Goal: Information Seeking & Learning: Learn about a topic

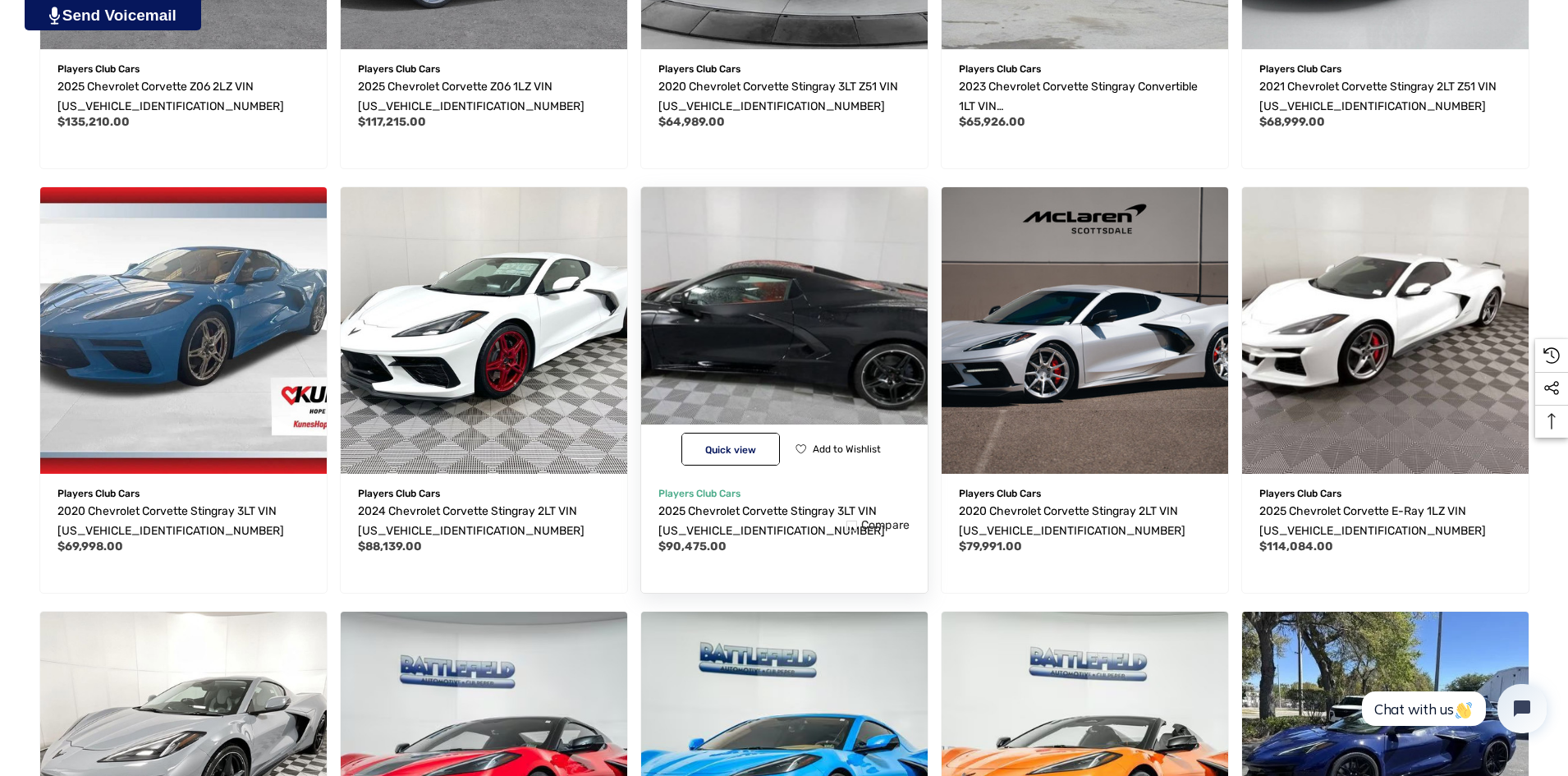
scroll to position [738, 0]
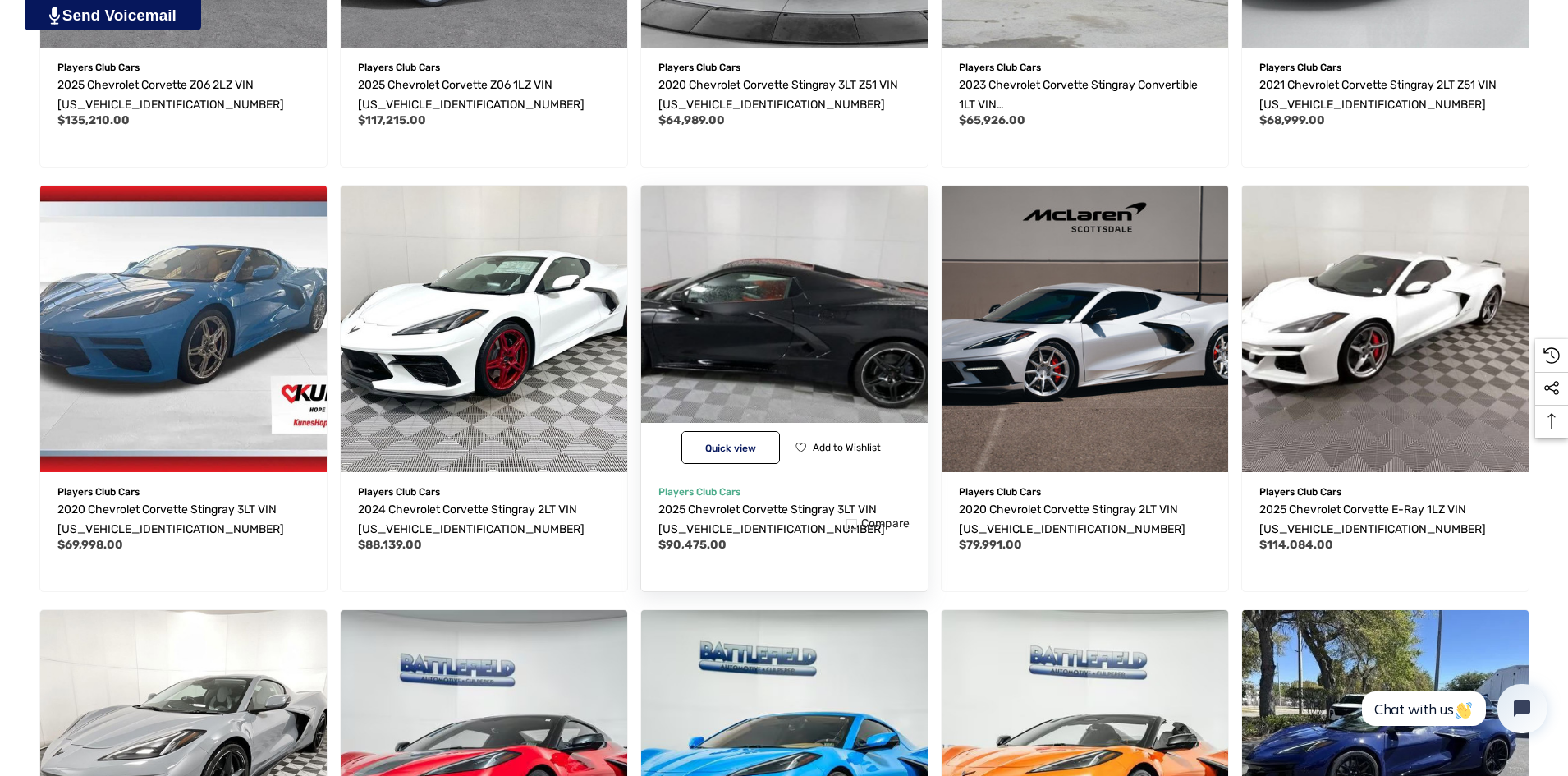
click at [820, 344] on img "2025 Chevrolet Corvette Stingray 3LT VIN 1G1YC3D40S5110151,$90,475.00\a" at bounding box center [784, 328] width 316 height 316
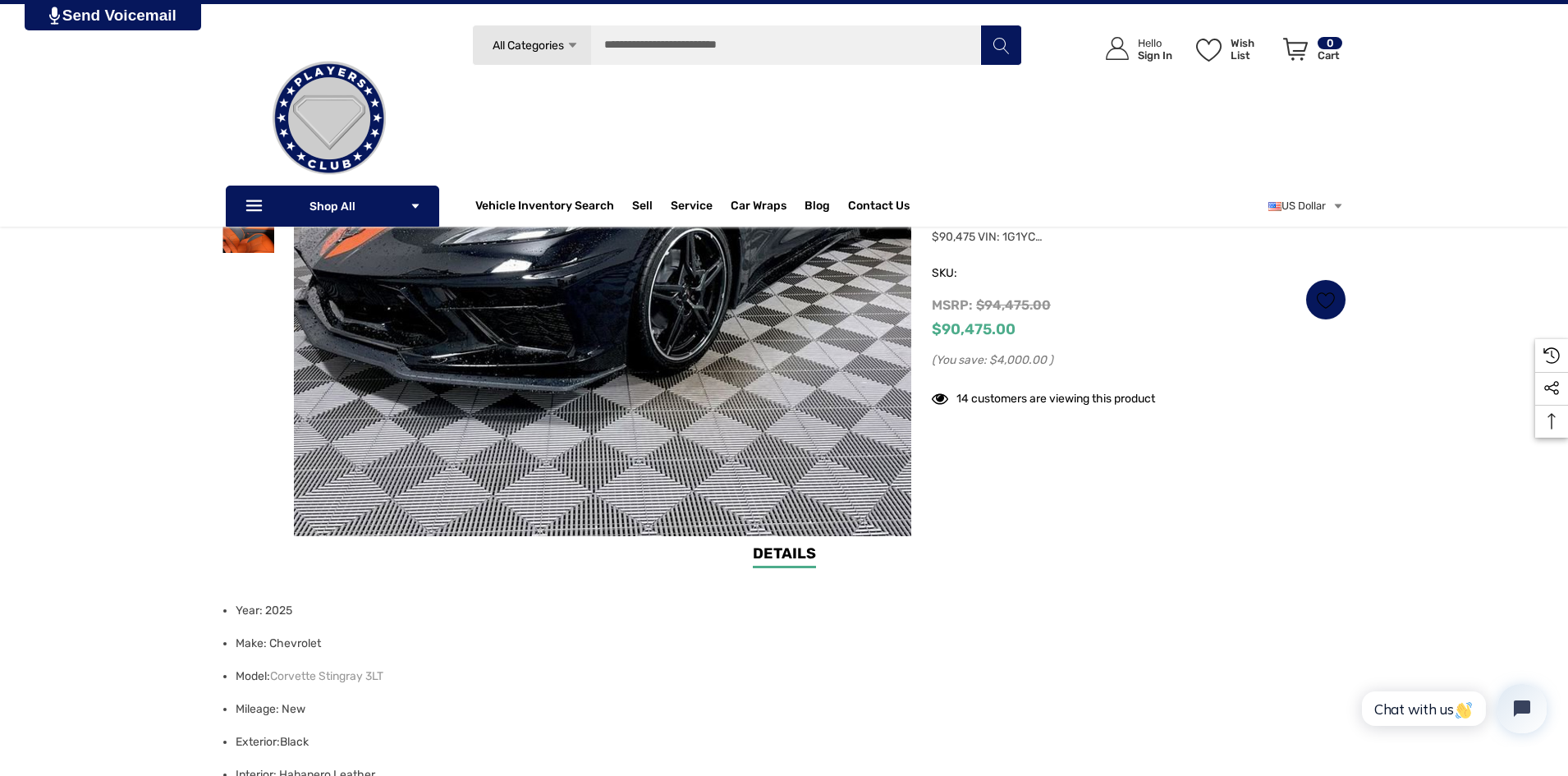
scroll to position [164, 0]
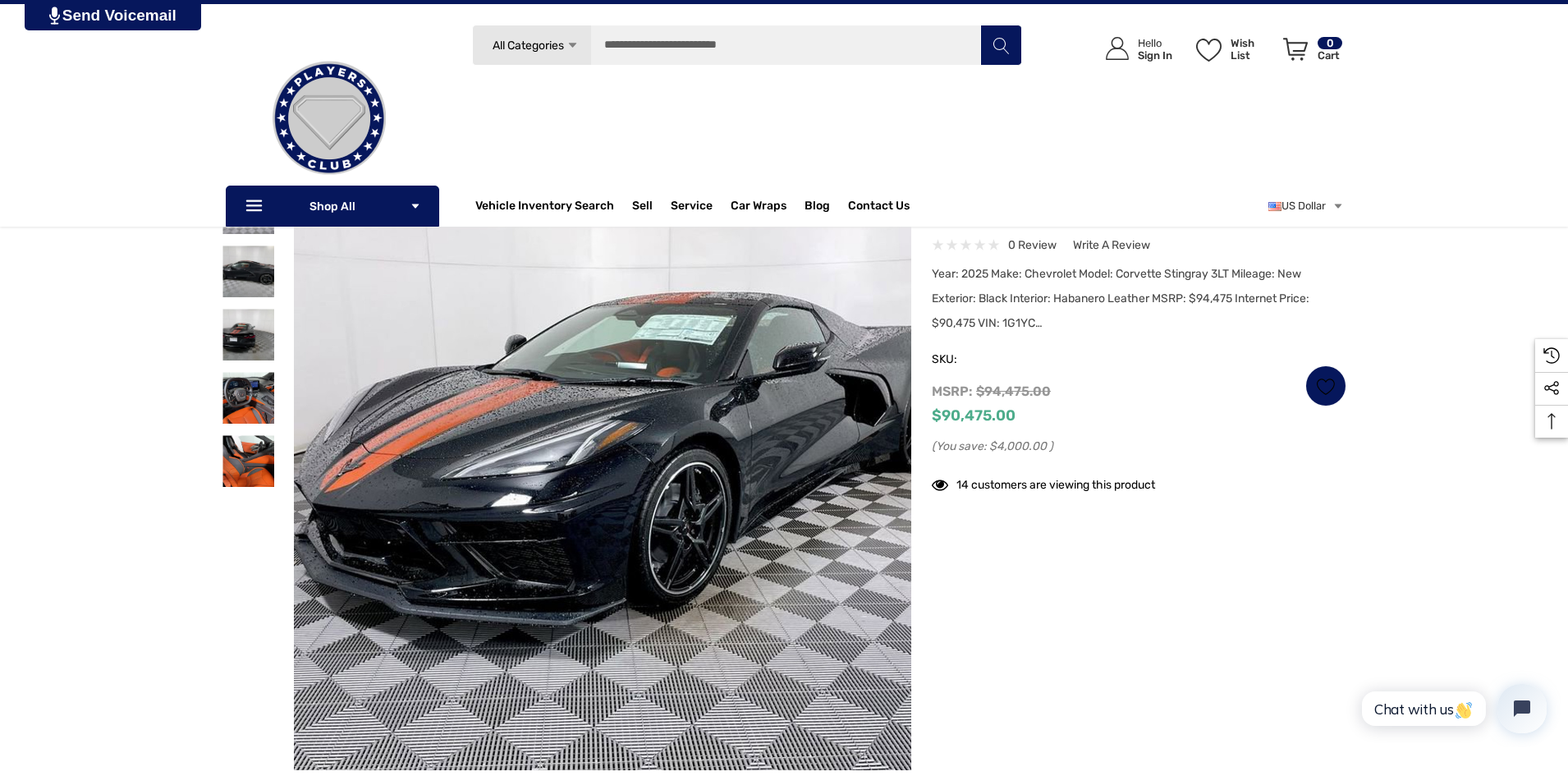
click at [721, 372] on img at bounding box center [519, 485] width 1051 height 788
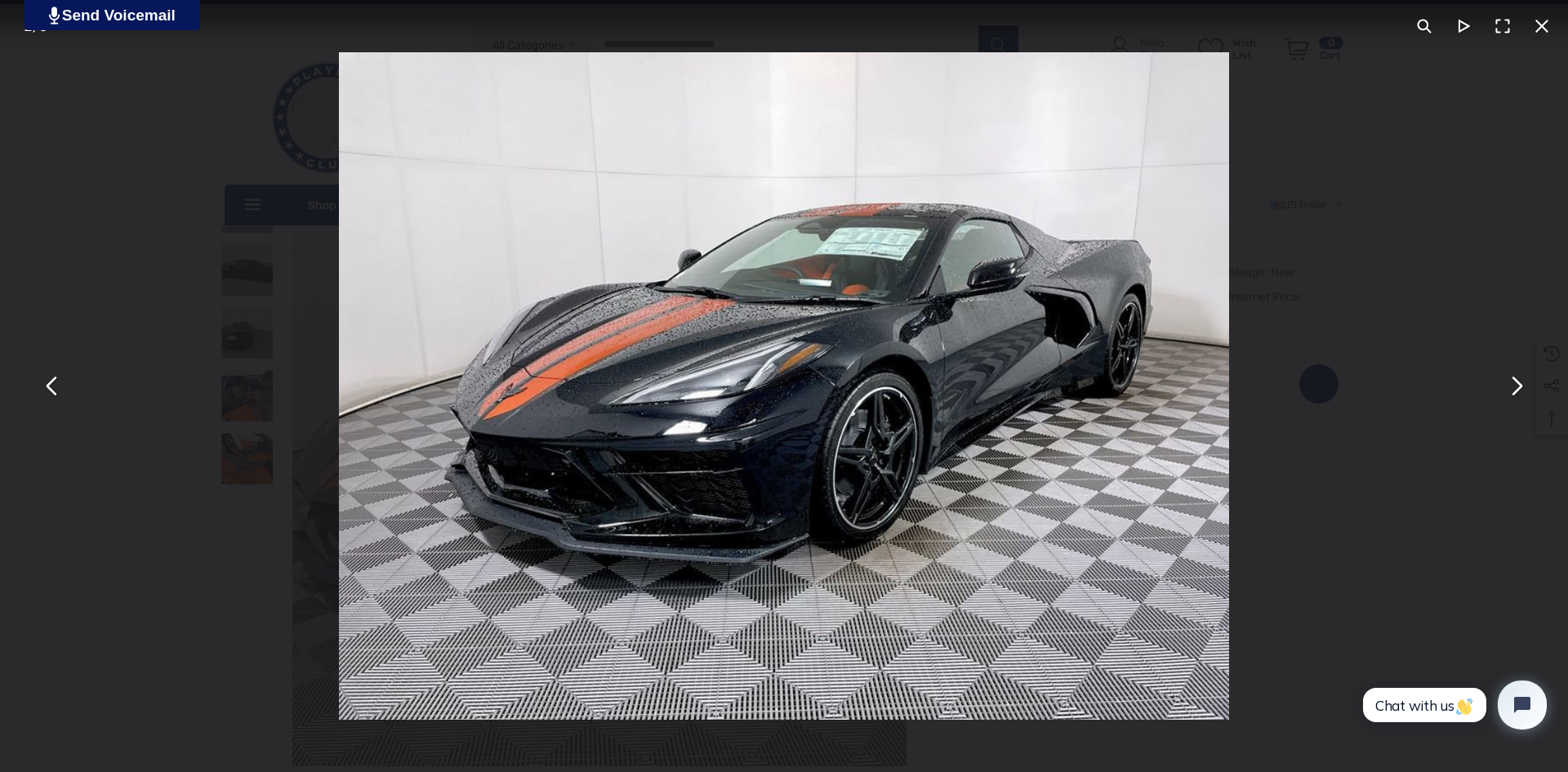
click at [1515, 388] on button "You can close this modal content with the ESC key" at bounding box center [1516, 386] width 39 height 39
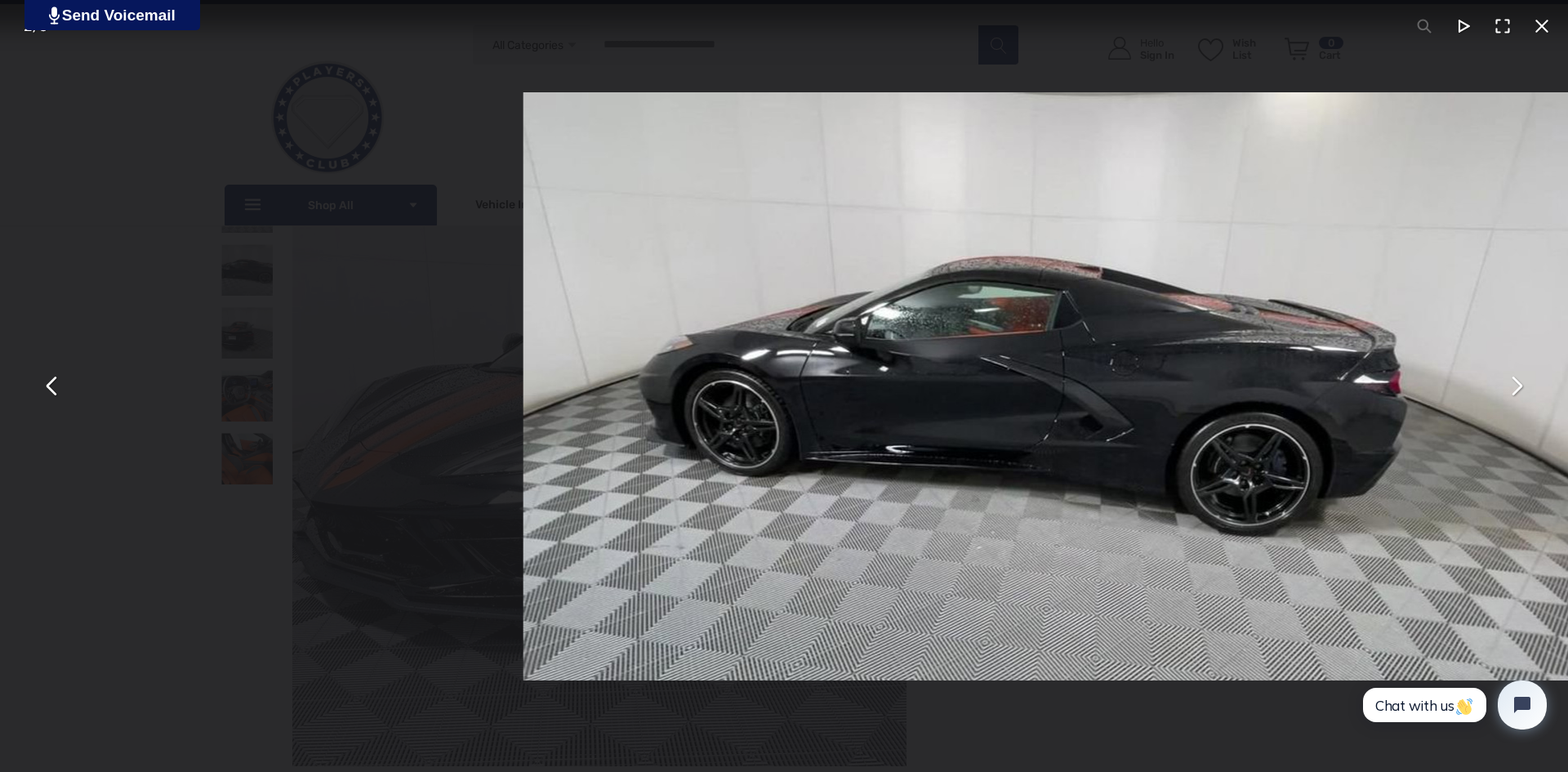
click at [1515, 388] on button "You can close this modal content with the ESC key" at bounding box center [1516, 386] width 39 height 39
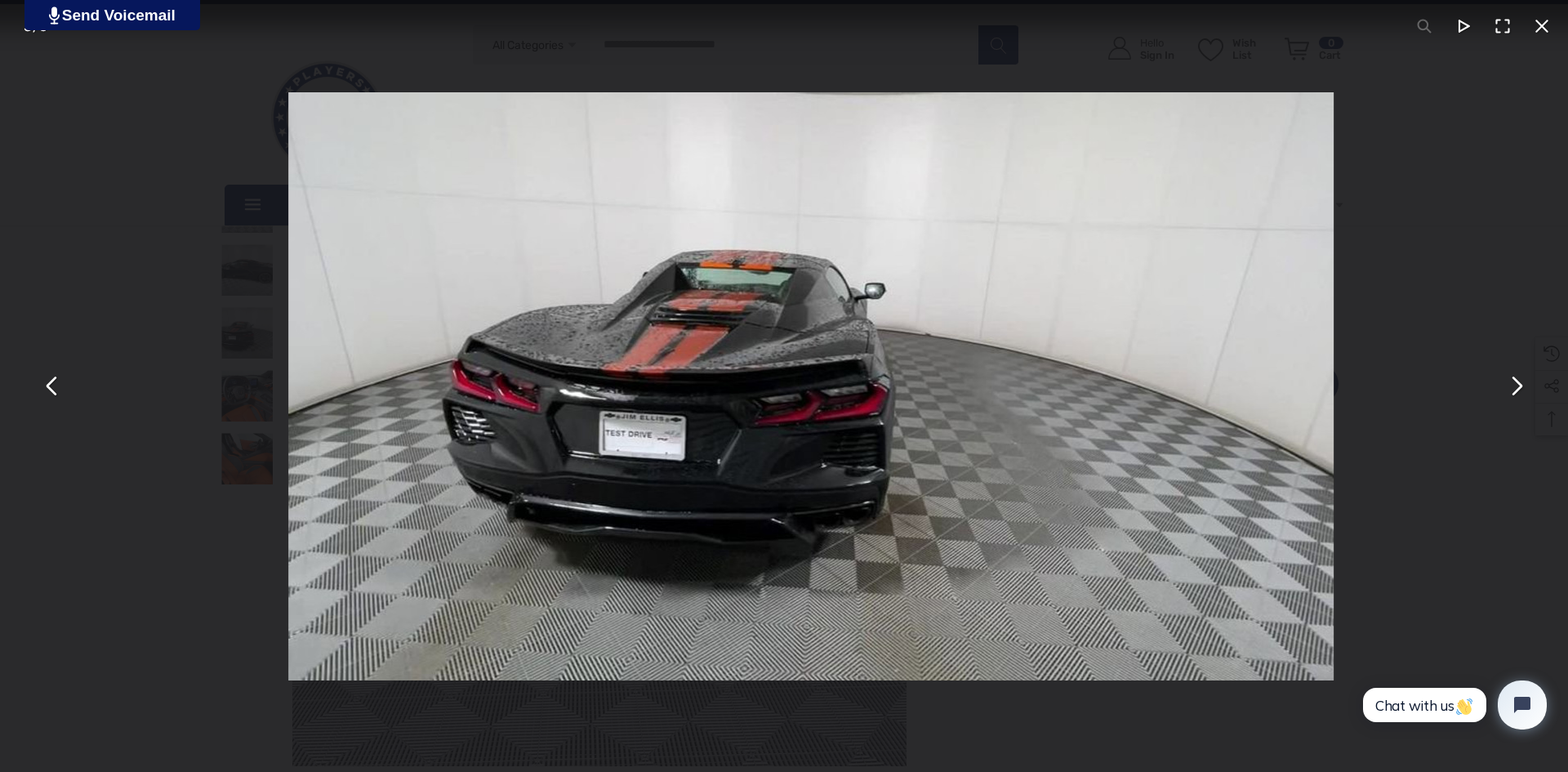
click at [1515, 388] on button "You can close this modal content with the ESC key" at bounding box center [1516, 386] width 39 height 39
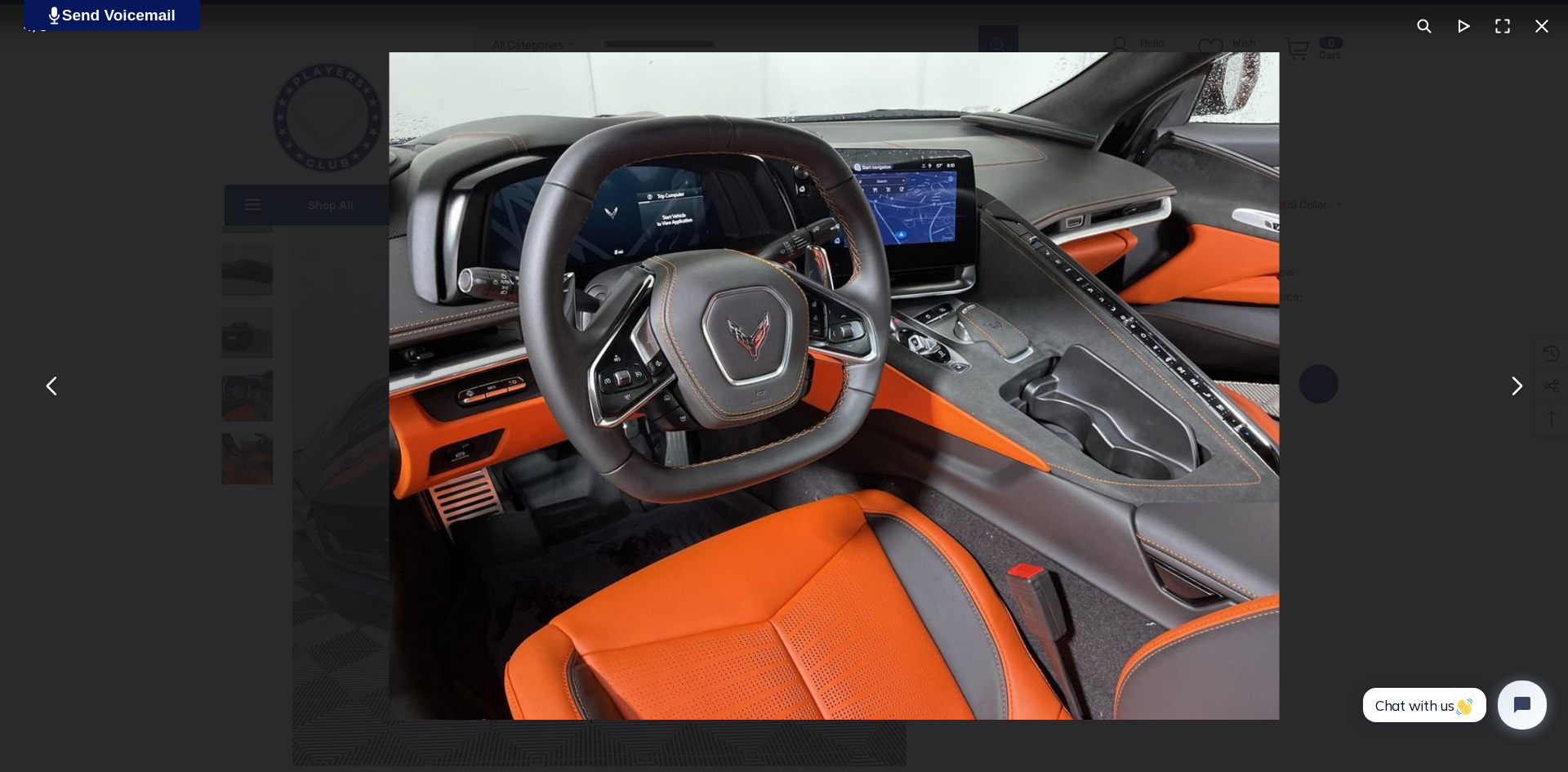
click at [1515, 388] on button "You can close this modal content with the ESC key" at bounding box center [1516, 386] width 39 height 39
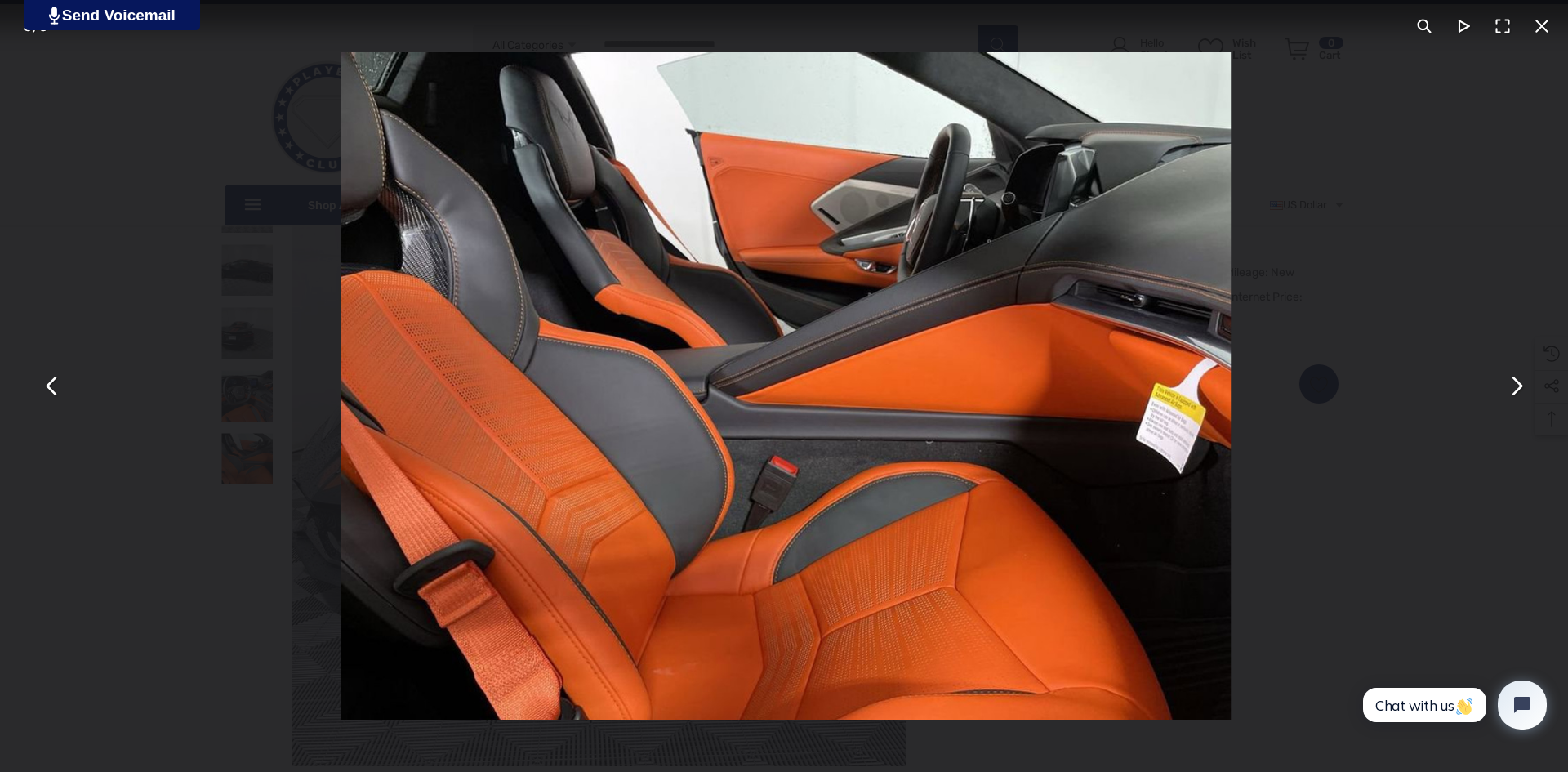
click at [1515, 388] on button "You can close this modal content with the ESC key" at bounding box center [1516, 386] width 39 height 39
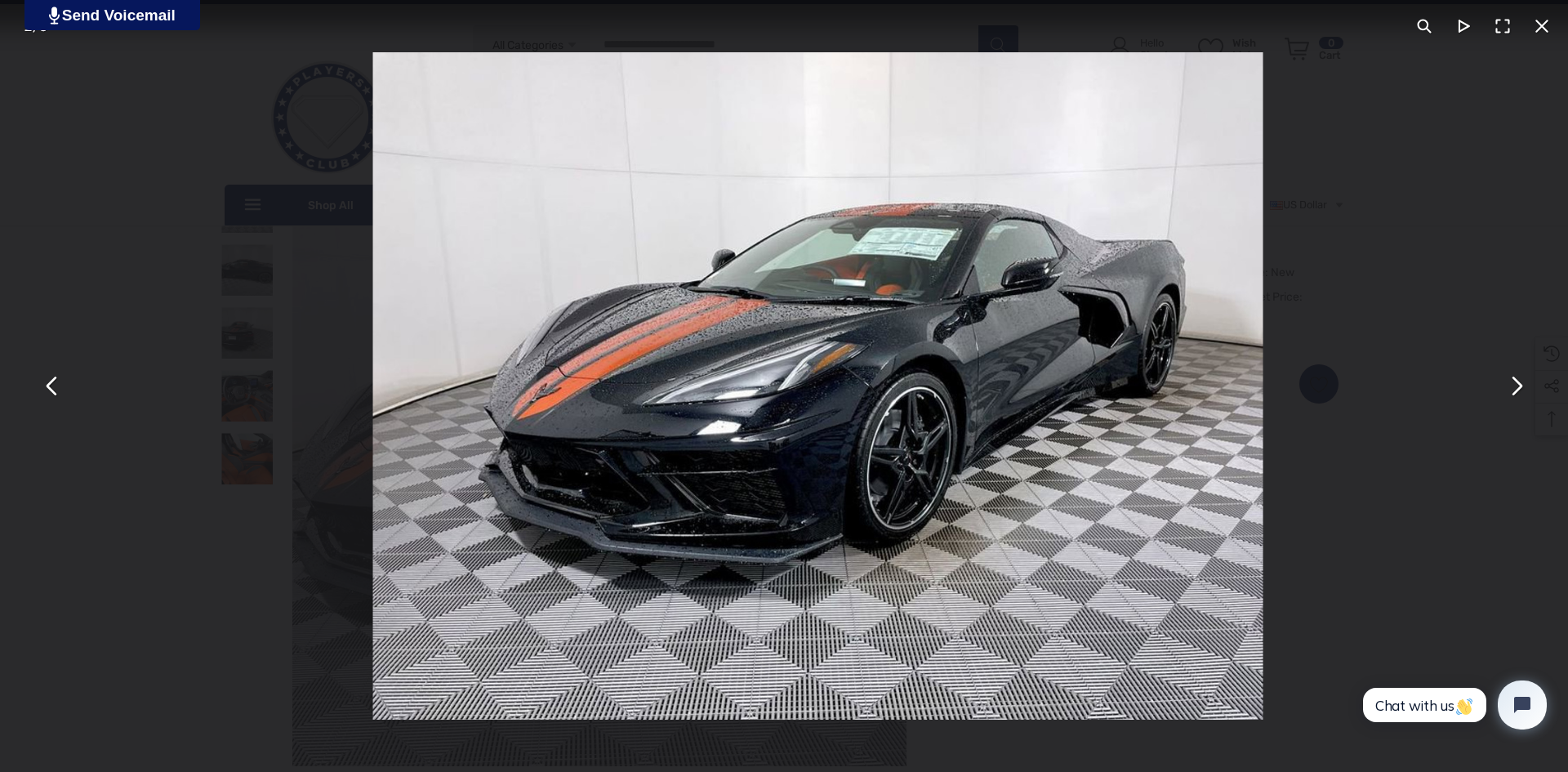
click at [1515, 388] on button "You can close this modal content with the ESC key" at bounding box center [1516, 386] width 39 height 39
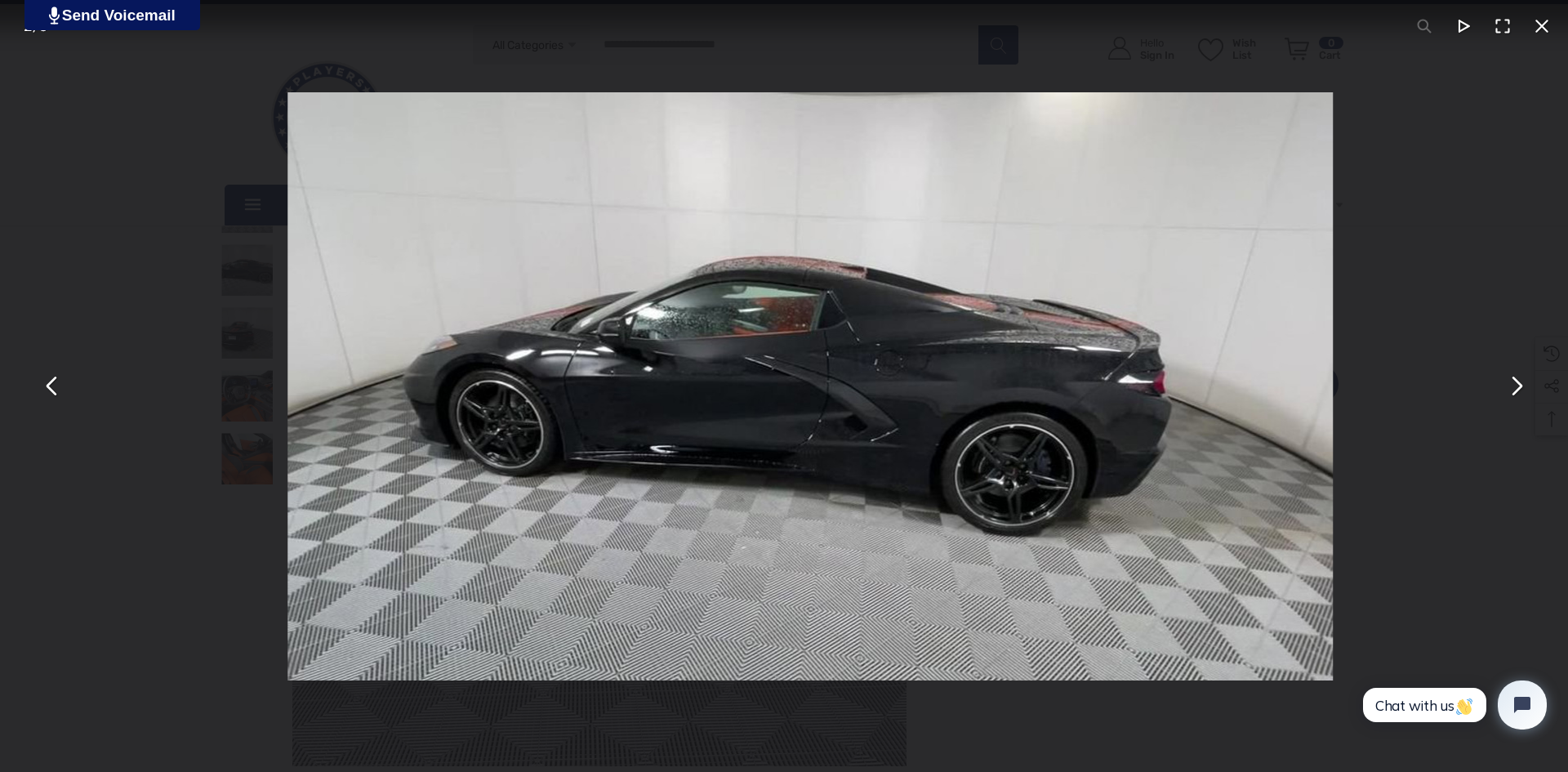
click at [1515, 388] on button "You can close this modal content with the ESC key" at bounding box center [1516, 386] width 39 height 39
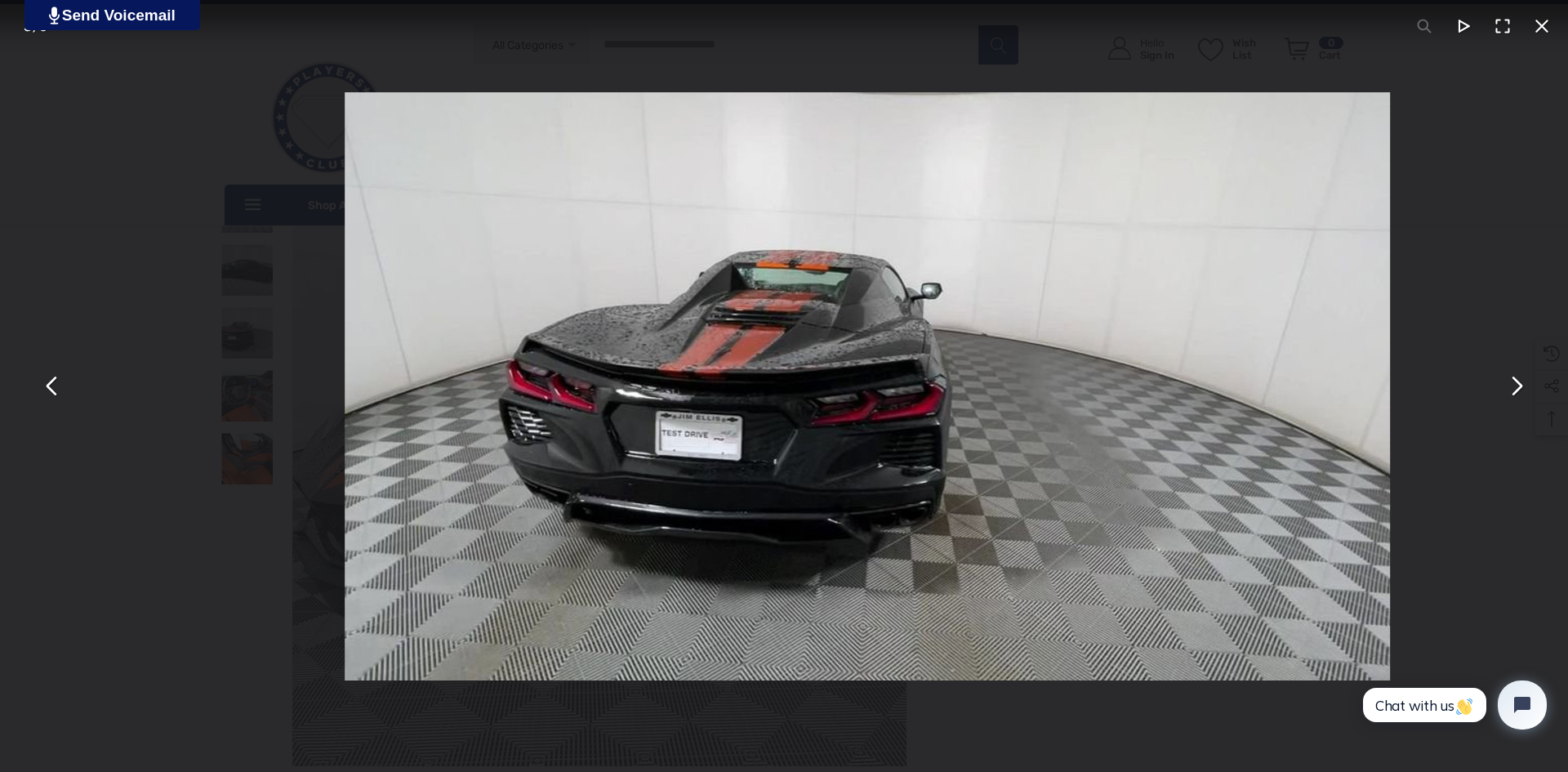
click at [1515, 388] on button "You can close this modal content with the ESC key" at bounding box center [1516, 386] width 39 height 39
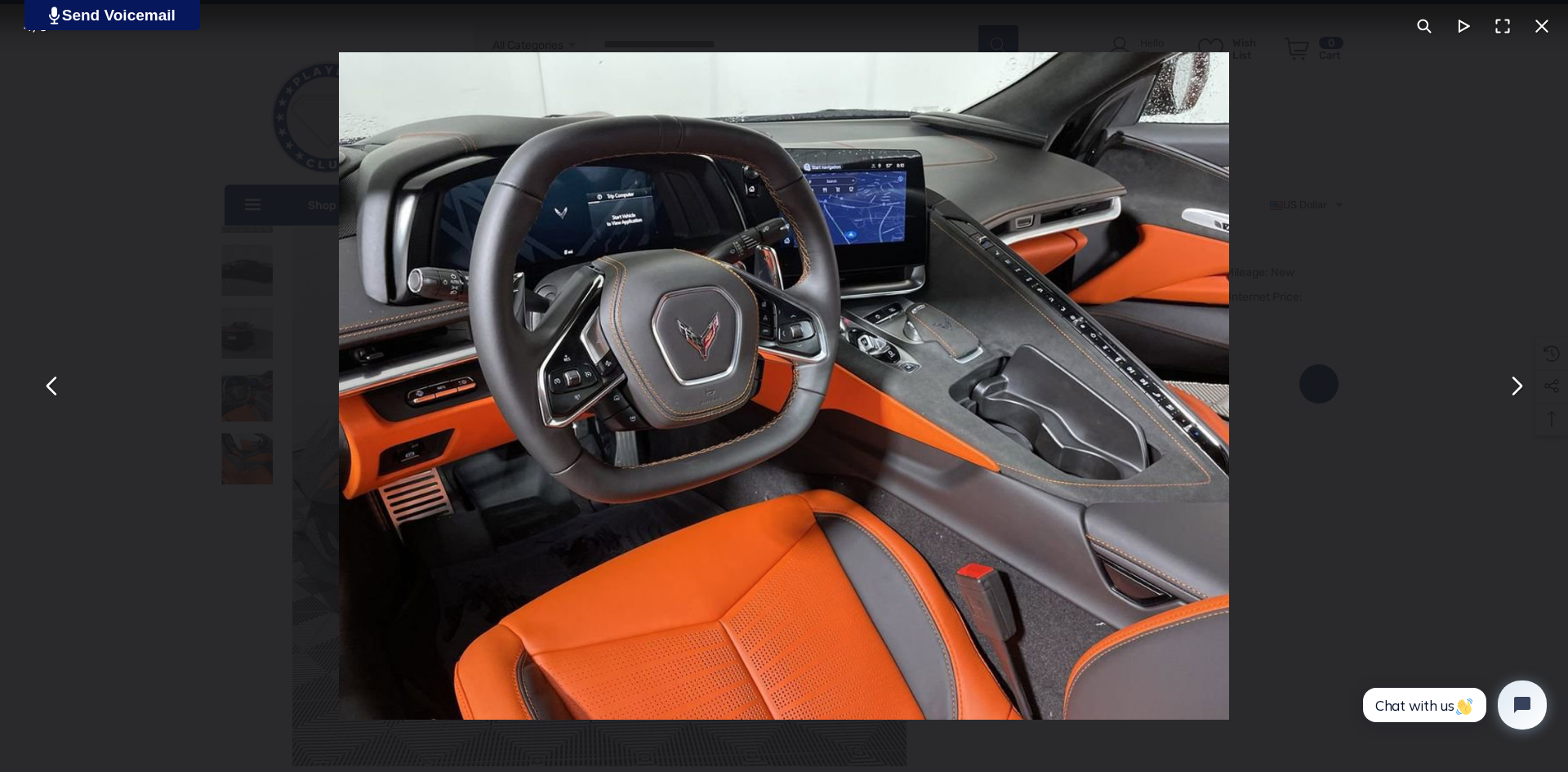
click at [1515, 388] on button "You can close this modal content with the ESC key" at bounding box center [1516, 386] width 39 height 39
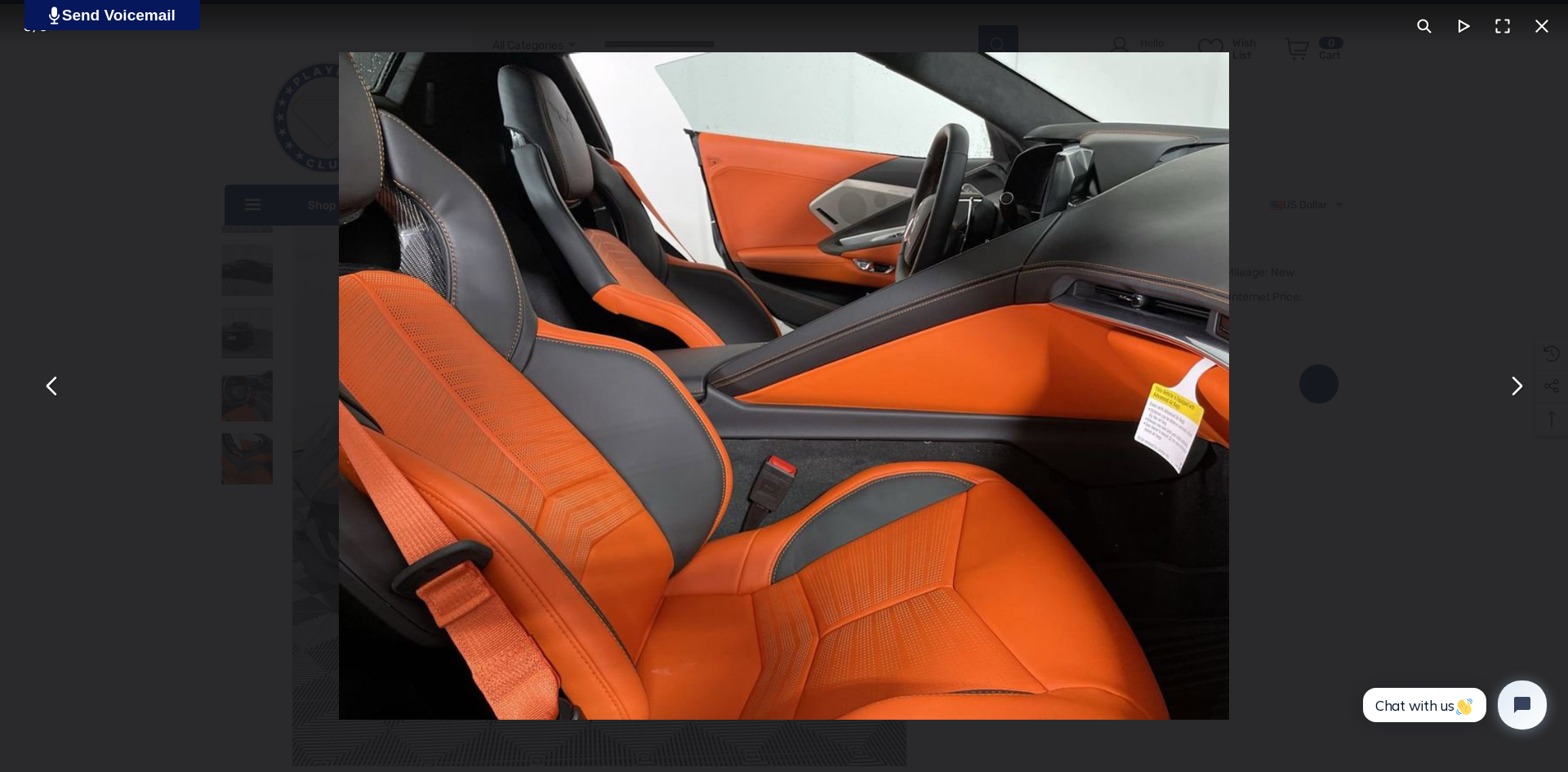
click at [1520, 391] on button "You can close this modal content with the ESC key" at bounding box center [1516, 386] width 39 height 39
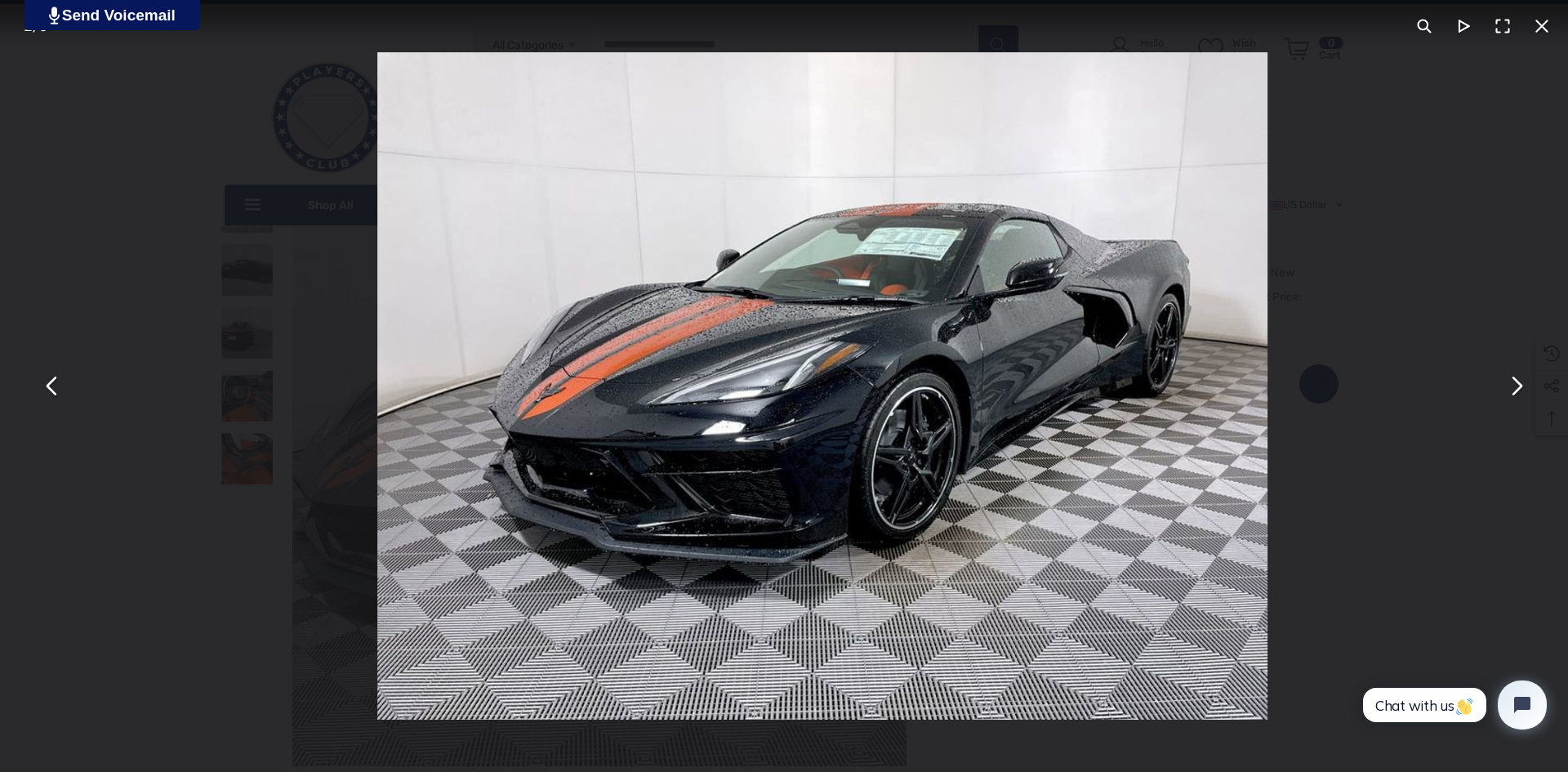
click at [1520, 391] on button "You can close this modal content with the ESC key" at bounding box center [1516, 386] width 39 height 39
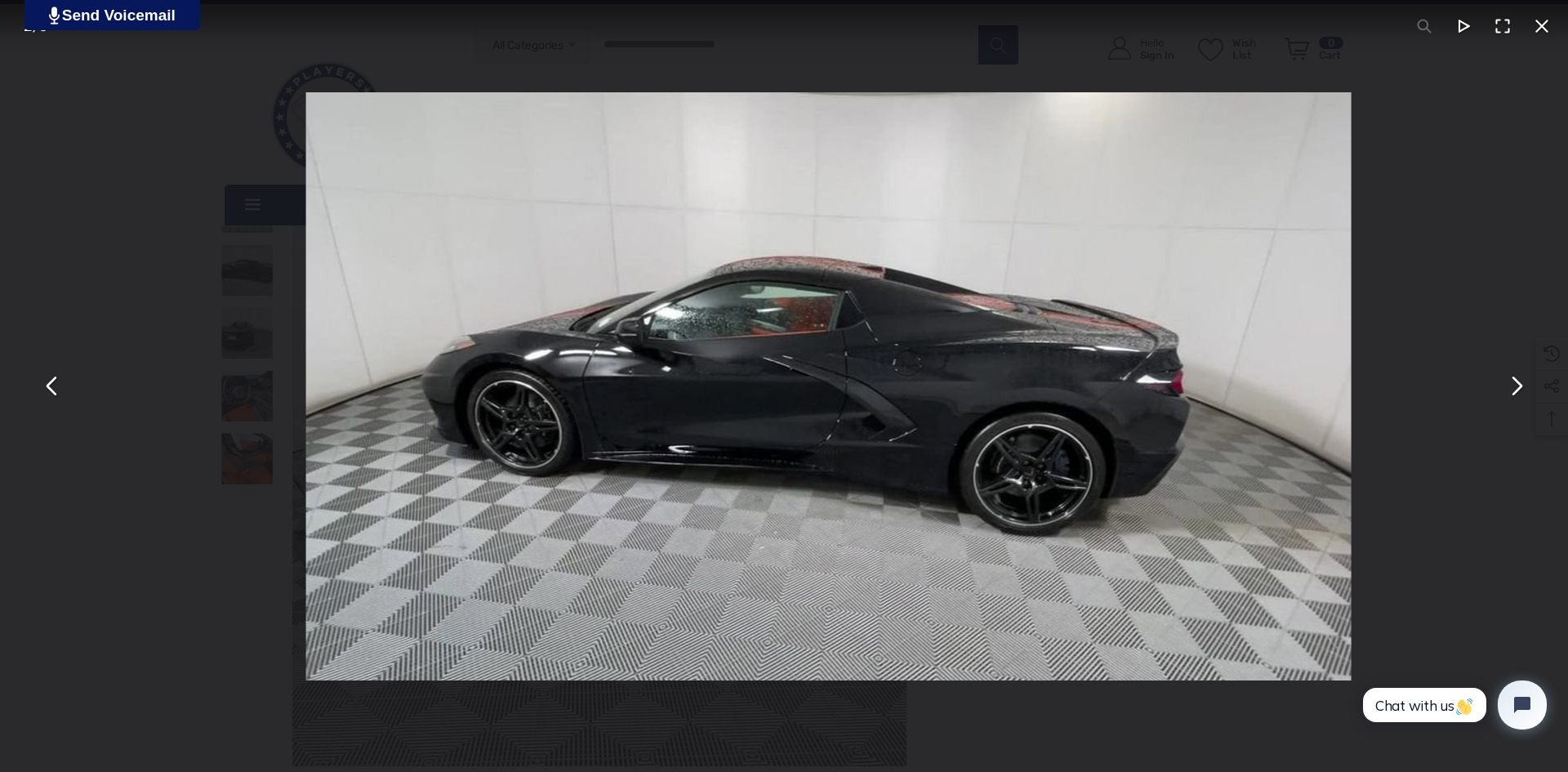
click at [1520, 391] on button "You can close this modal content with the ESC key" at bounding box center [1516, 386] width 39 height 39
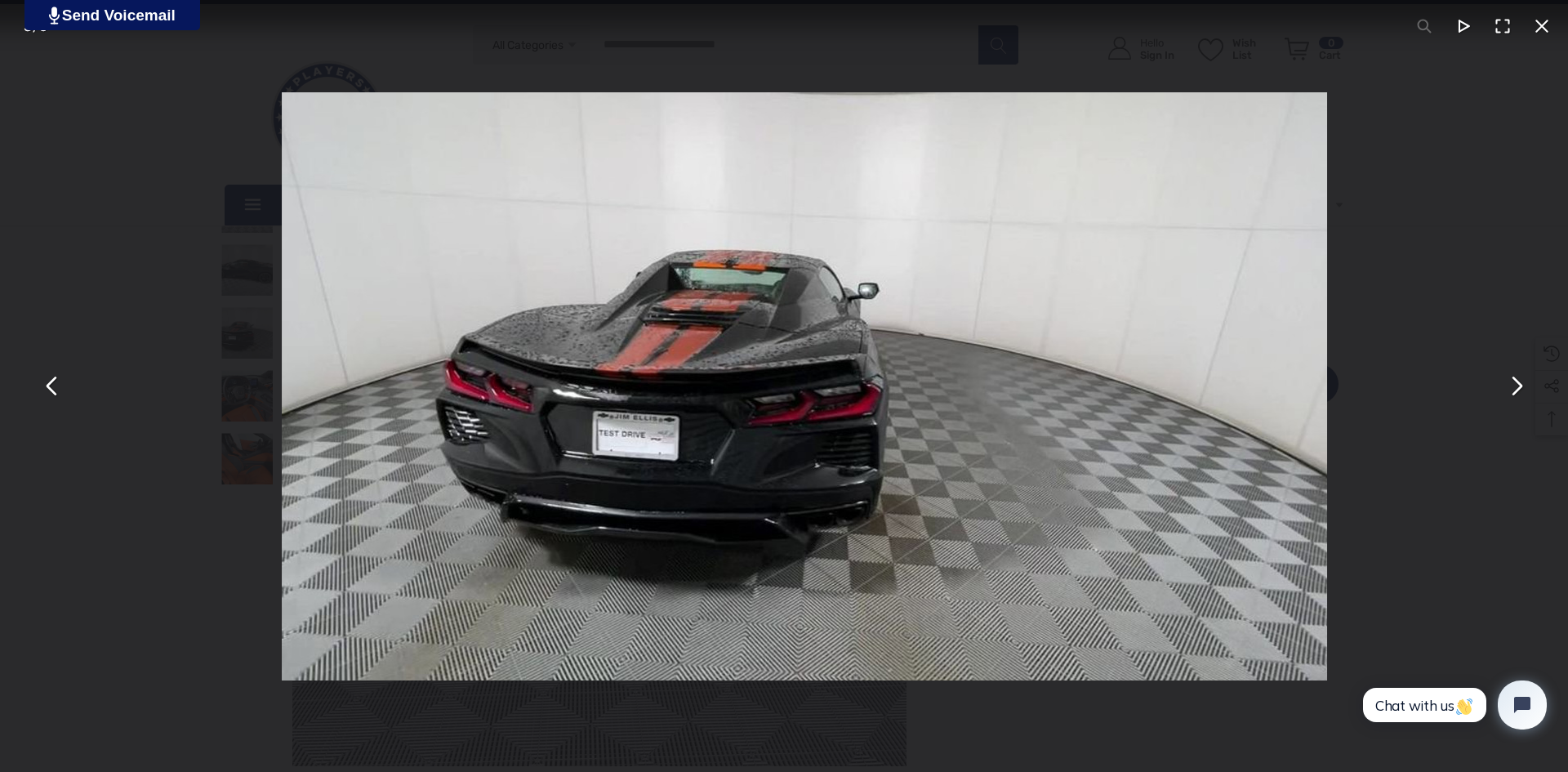
click at [1522, 390] on button "You can close this modal content with the ESC key" at bounding box center [1516, 386] width 39 height 39
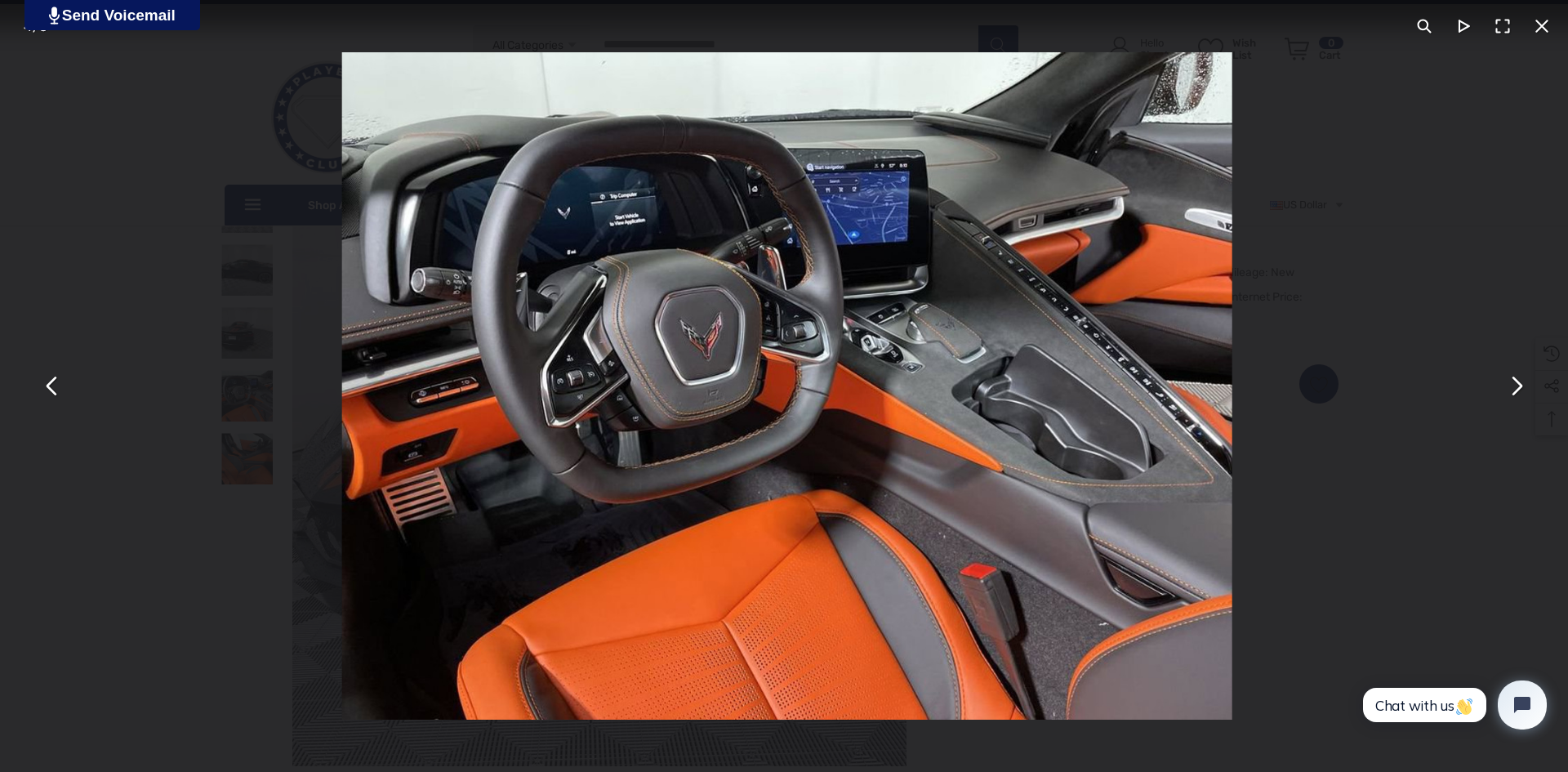
click at [1525, 383] on button "You can close this modal content with the ESC key" at bounding box center [1516, 386] width 39 height 39
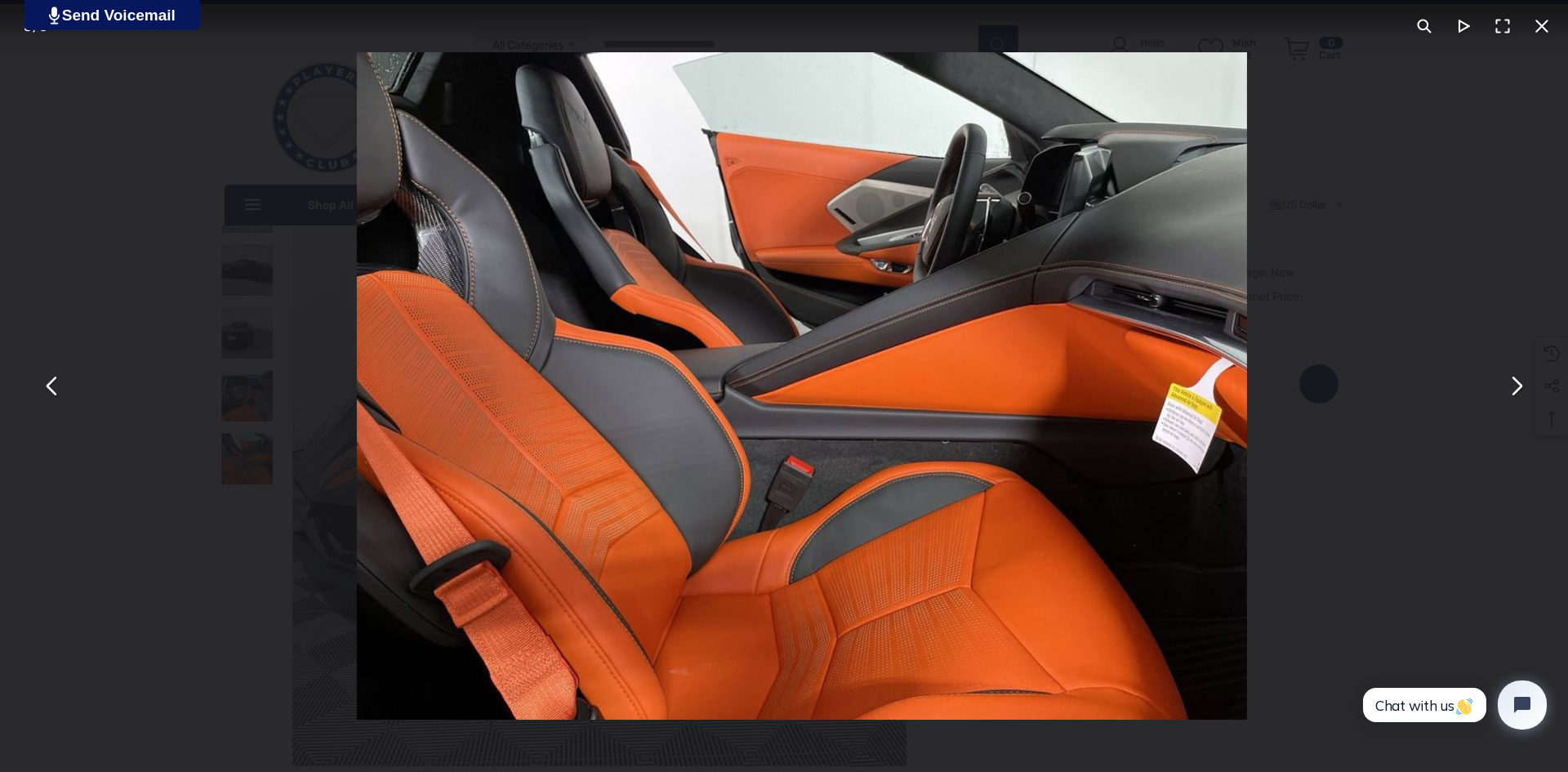
click at [1525, 383] on button "You can close this modal content with the ESC key" at bounding box center [1516, 386] width 39 height 39
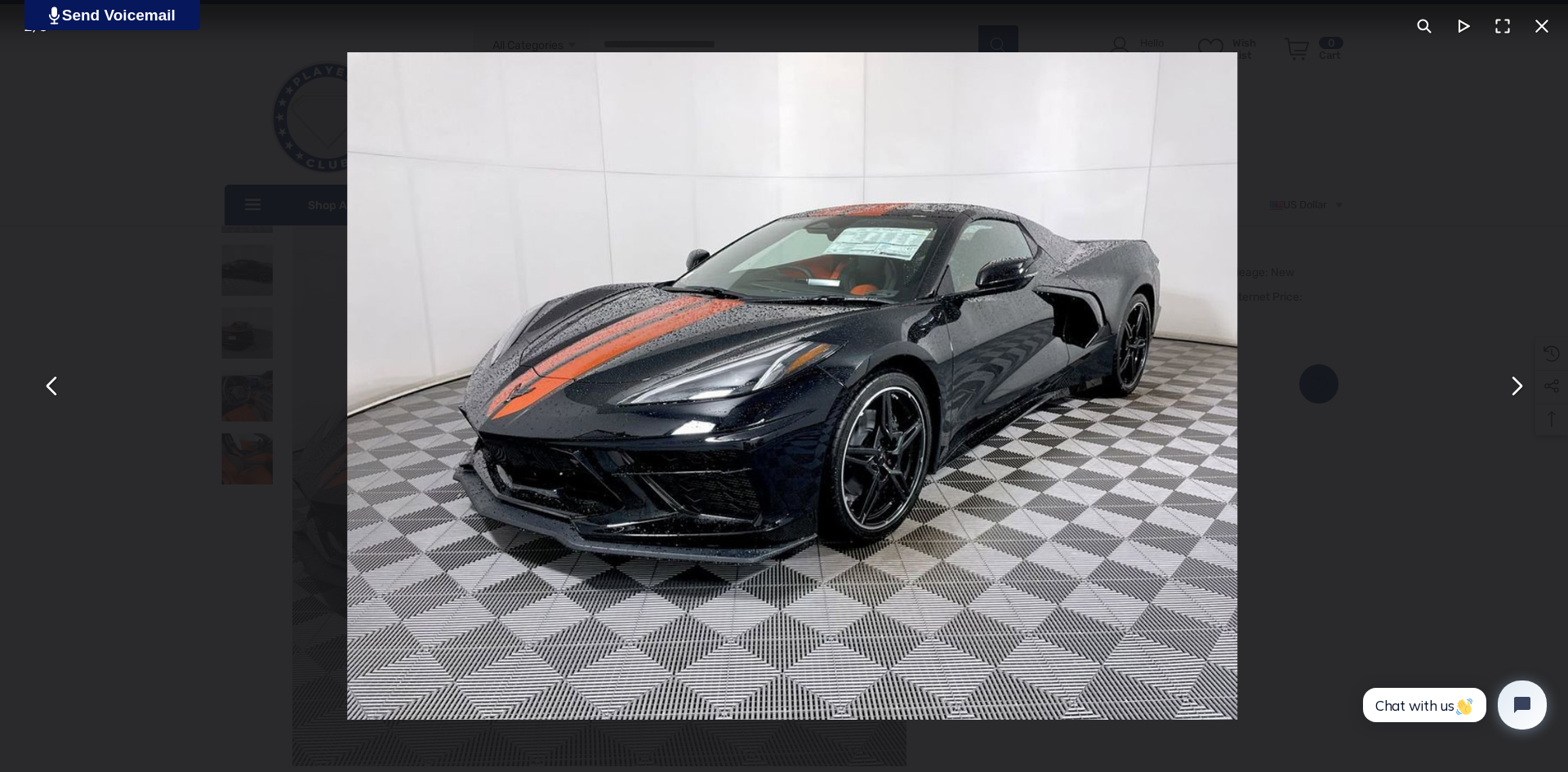
click at [1525, 382] on button "You can close this modal content with the ESC key" at bounding box center [1516, 386] width 39 height 39
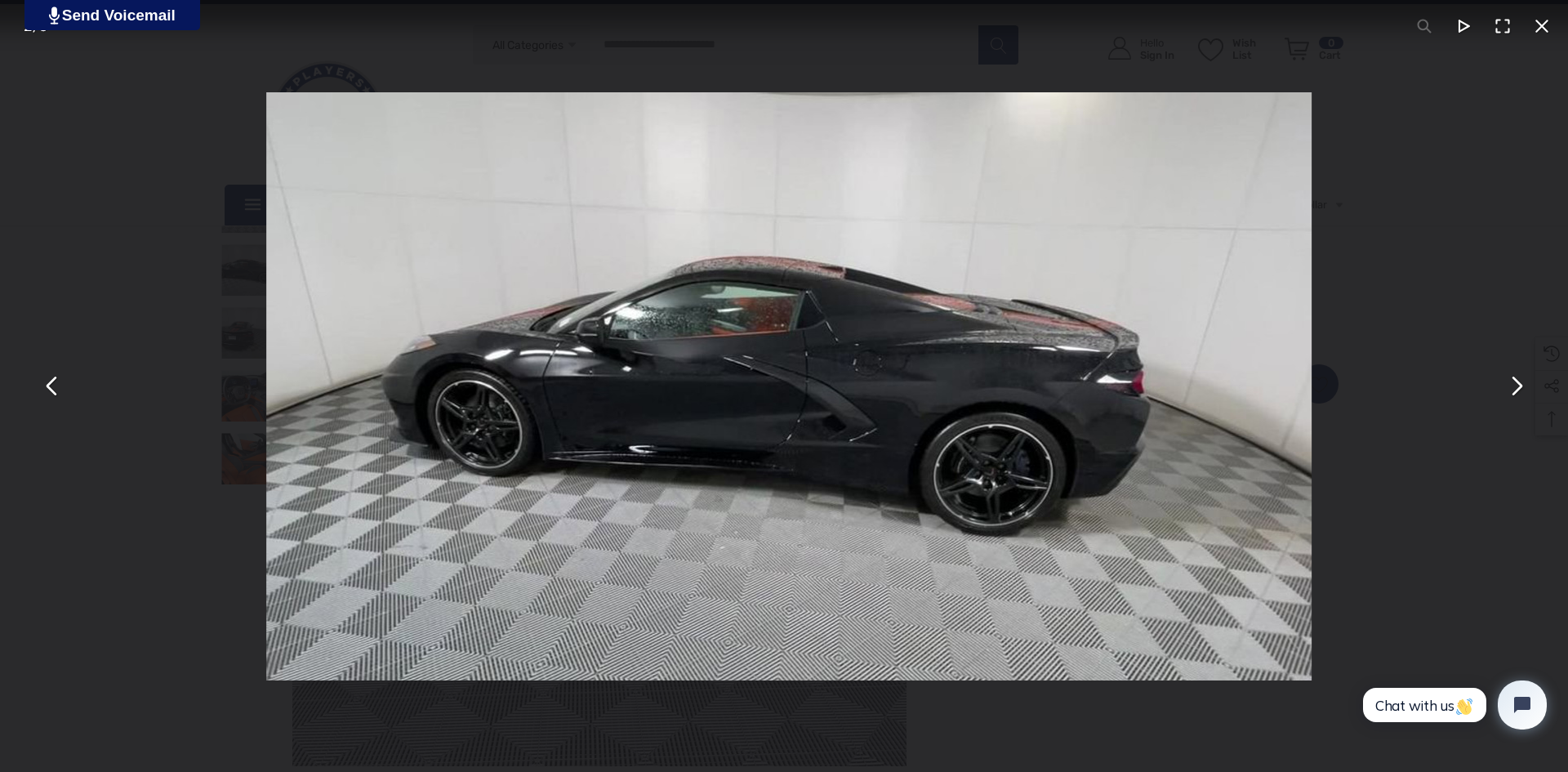
click at [1524, 380] on button "You can close this modal content with the ESC key" at bounding box center [1516, 386] width 39 height 39
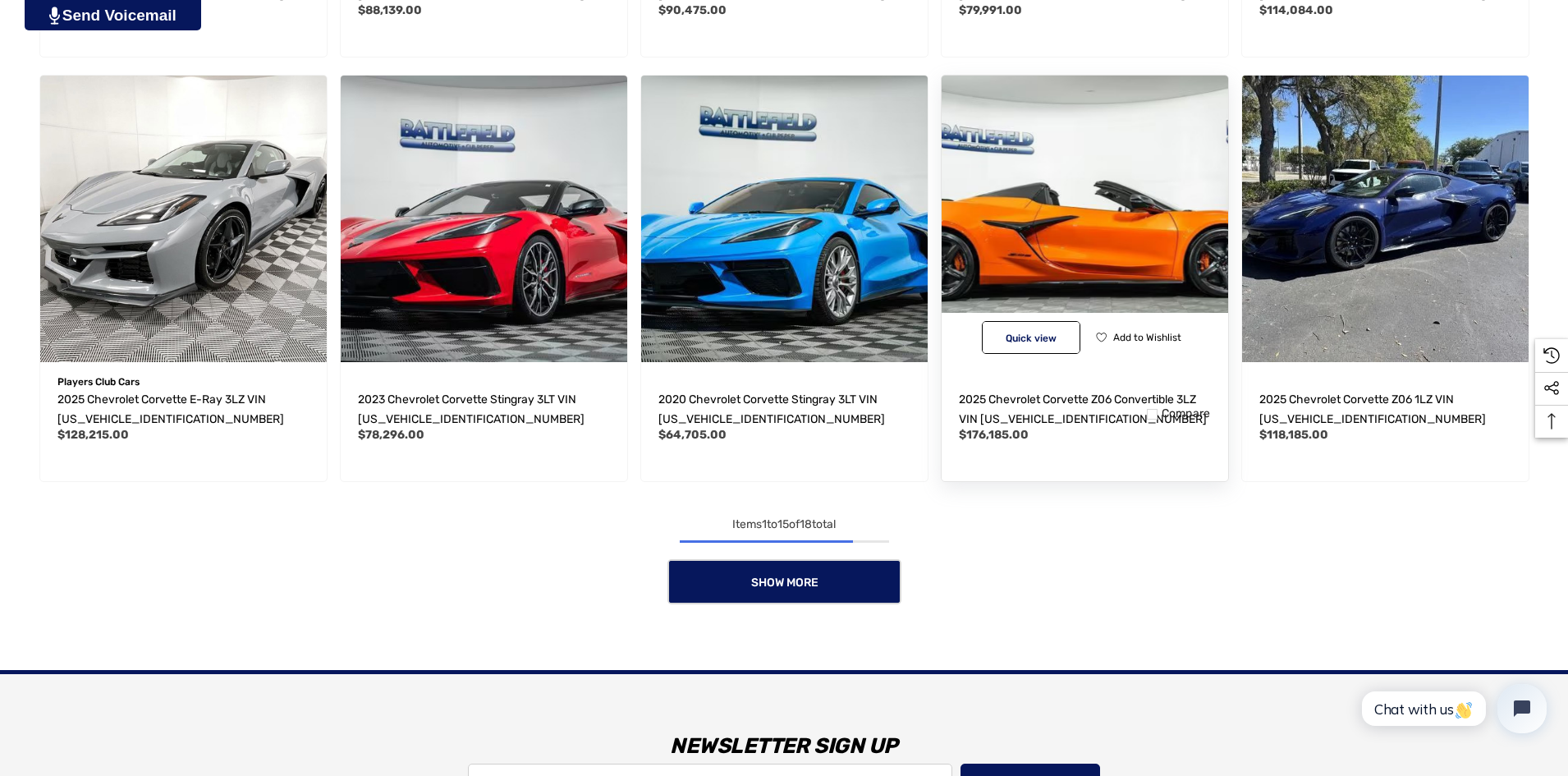
scroll to position [1313, 0]
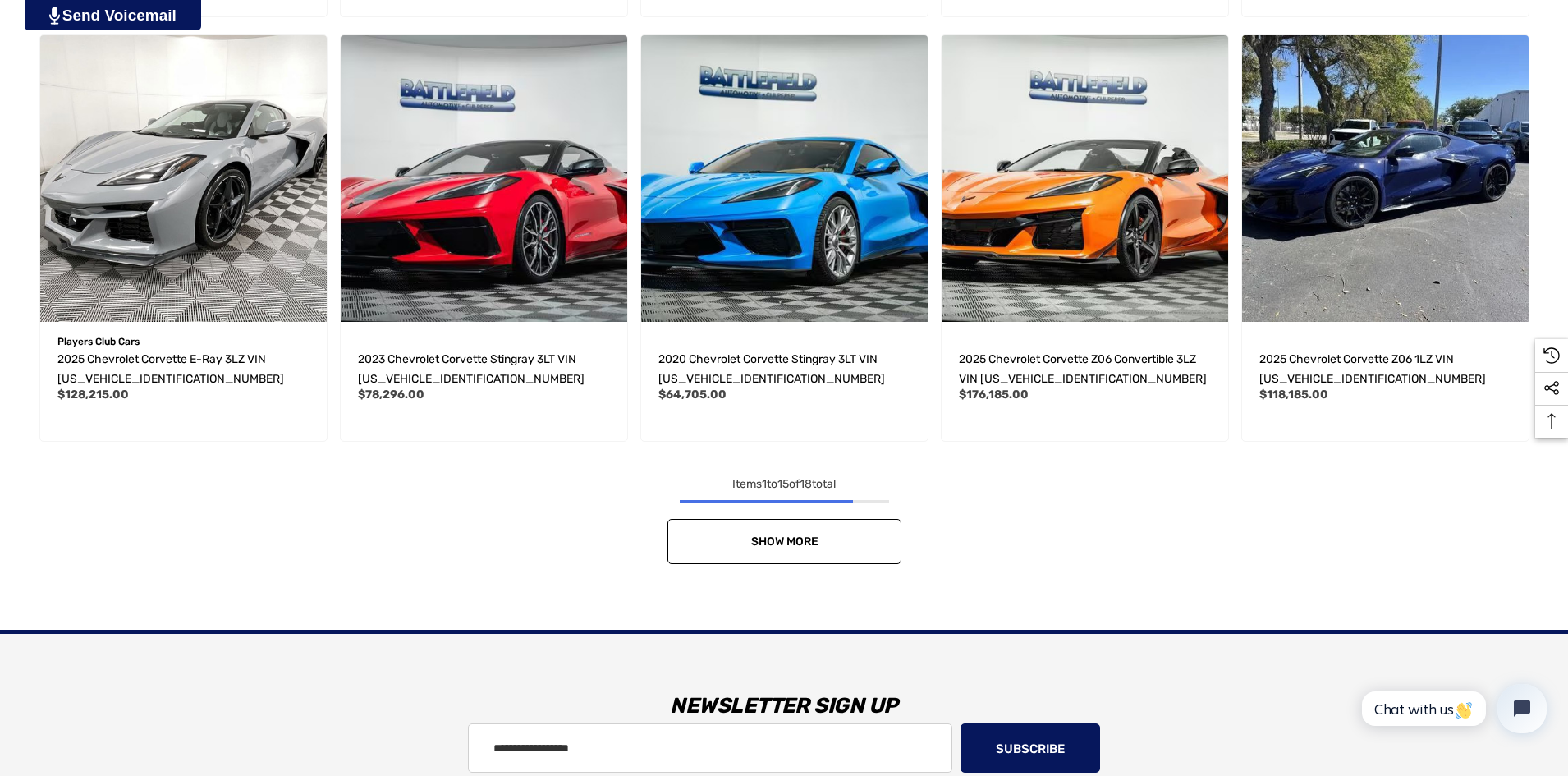
click at [787, 550] on link "Show More" at bounding box center [785, 541] width 234 height 45
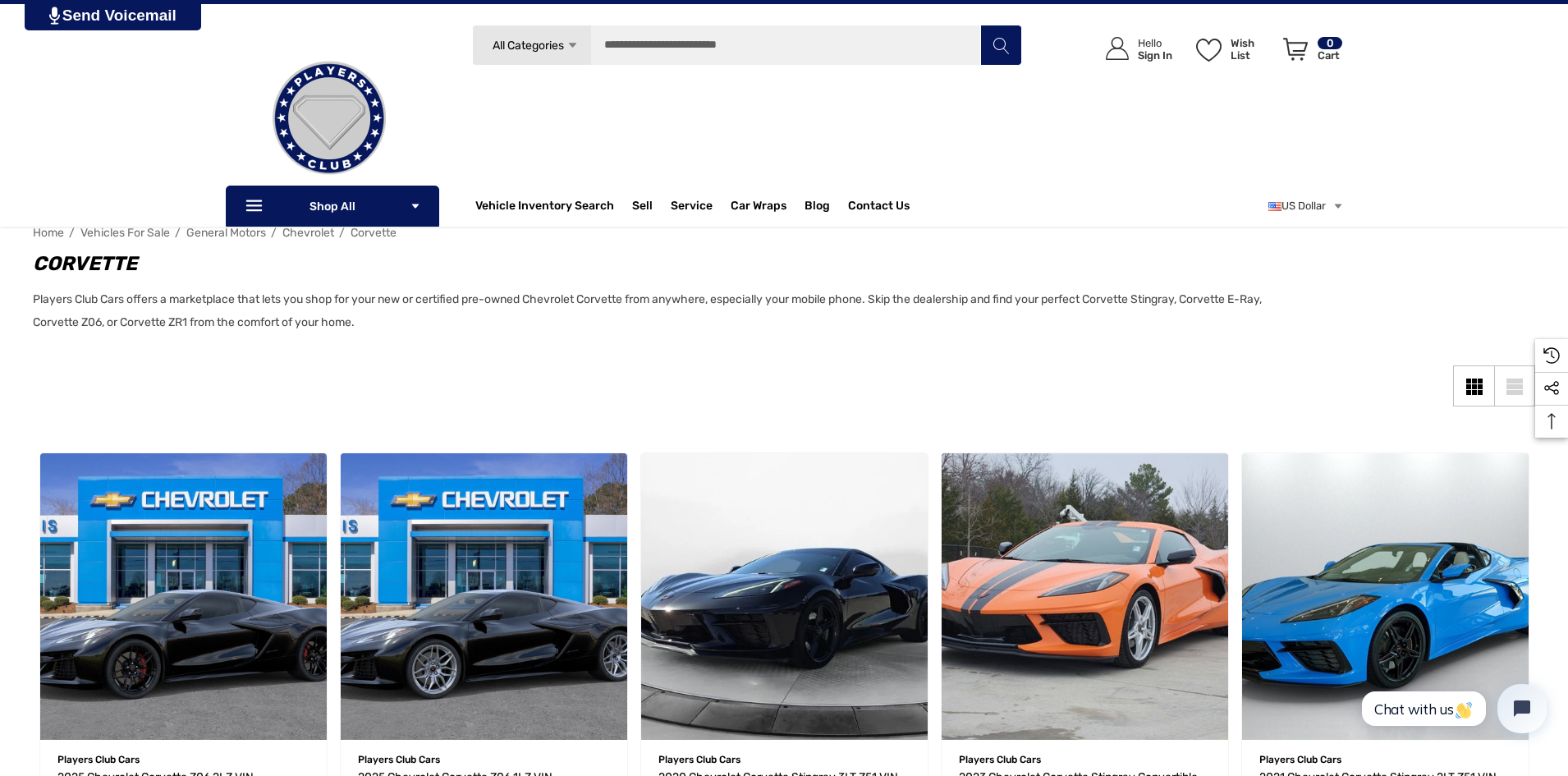
scroll to position [0, 0]
